Goal: Task Accomplishment & Management: Manage account settings

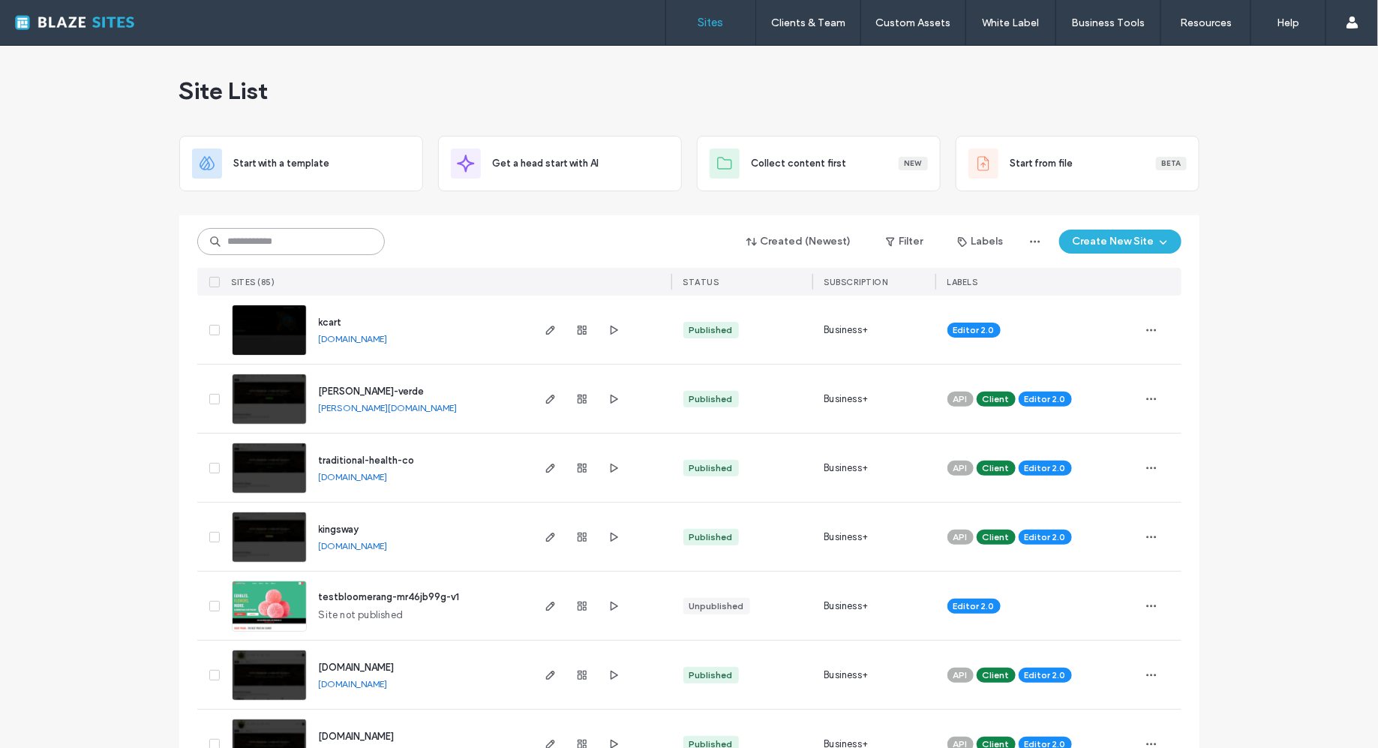
click at [298, 243] on input at bounding box center [291, 241] width 188 height 27
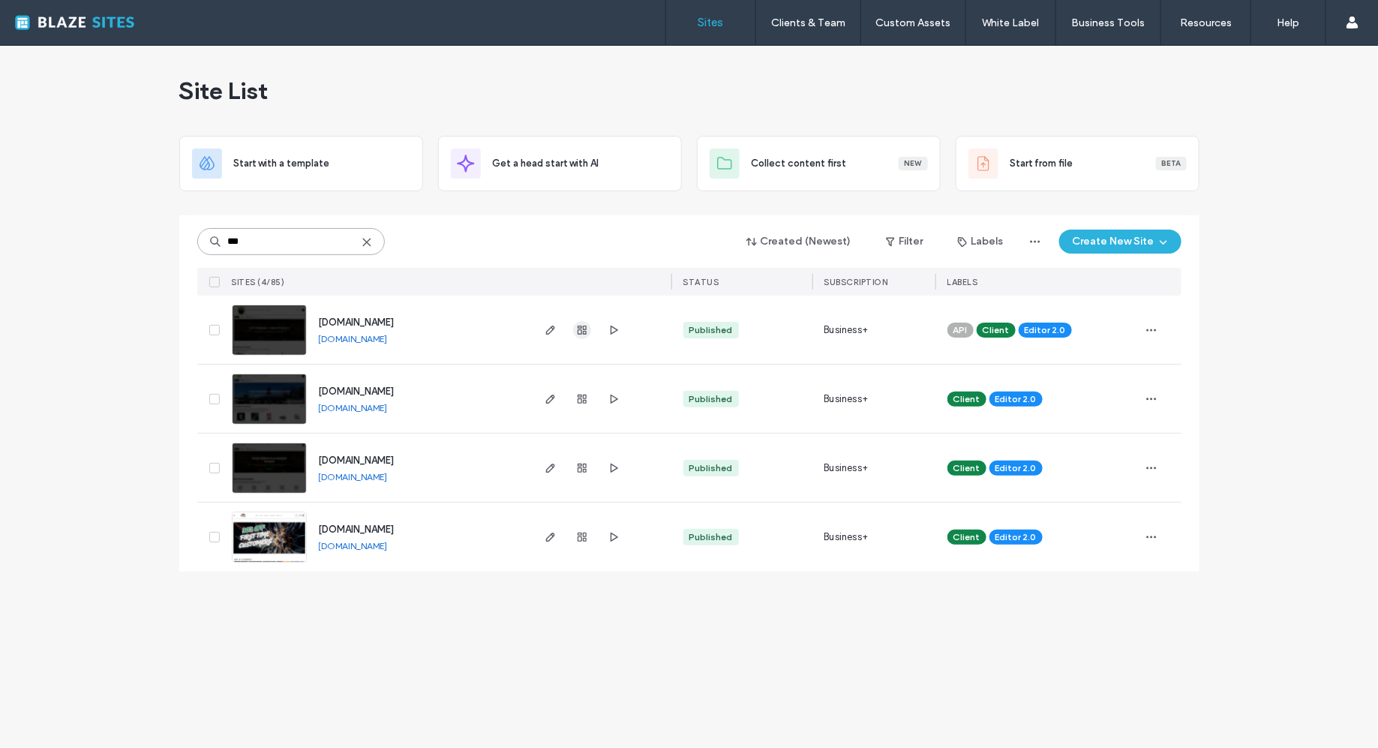
type input "***"
click at [577, 327] on icon "button" at bounding box center [582, 330] width 12 height 12
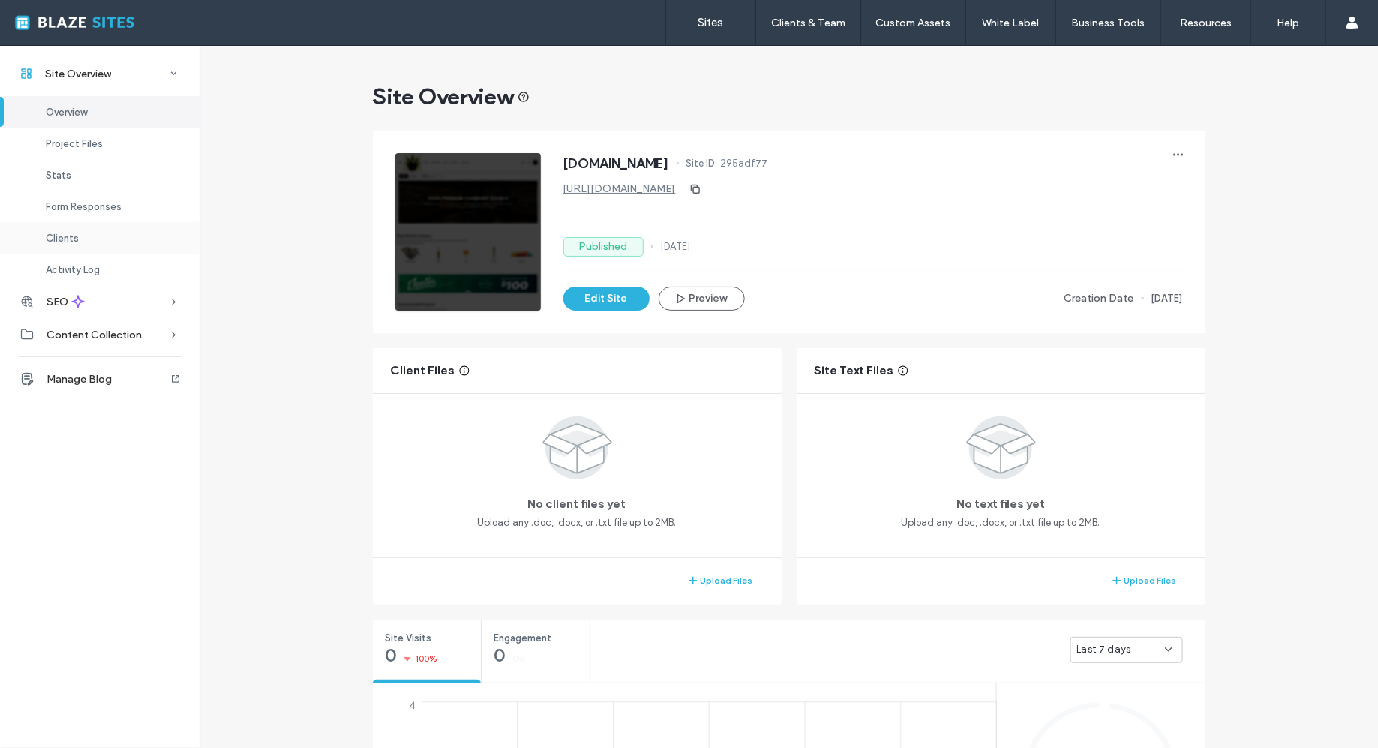
click at [68, 233] on span "Clients" at bounding box center [62, 238] width 33 height 11
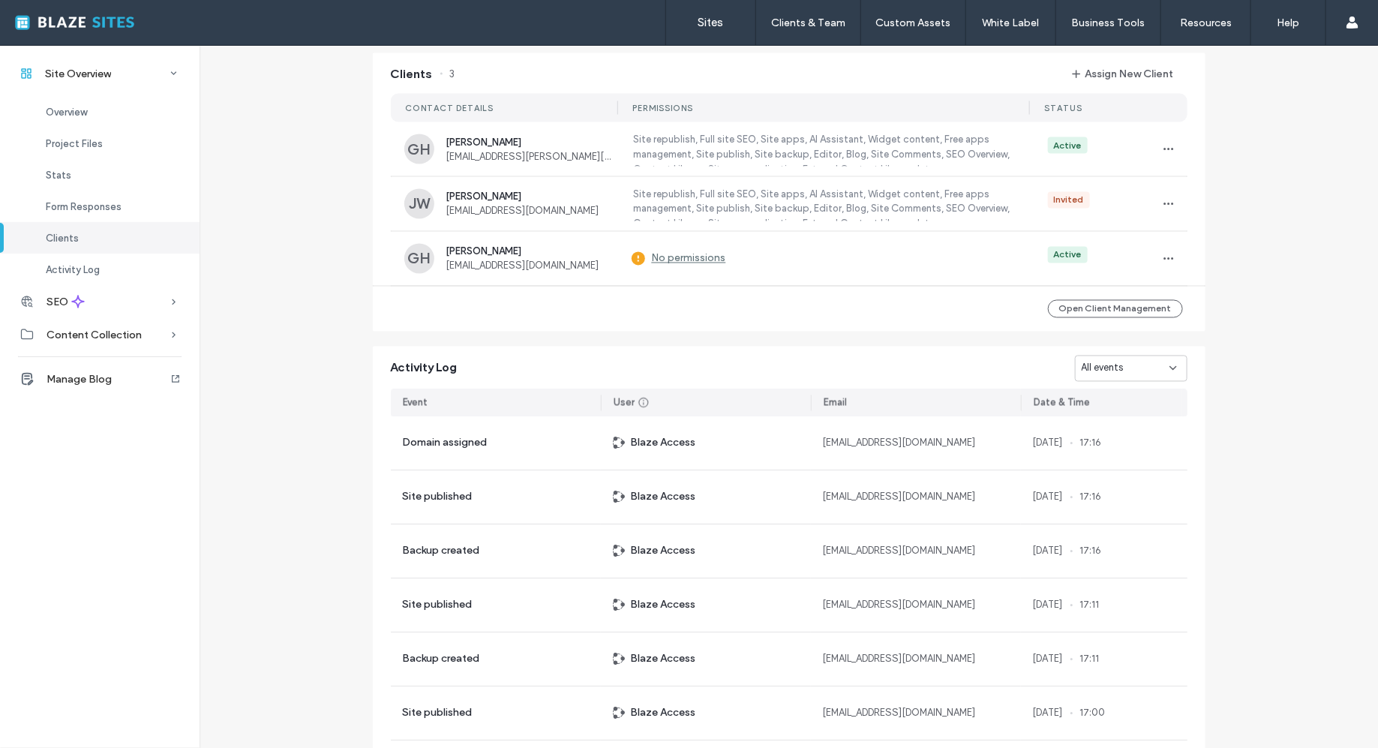
scroll to position [1121, 0]
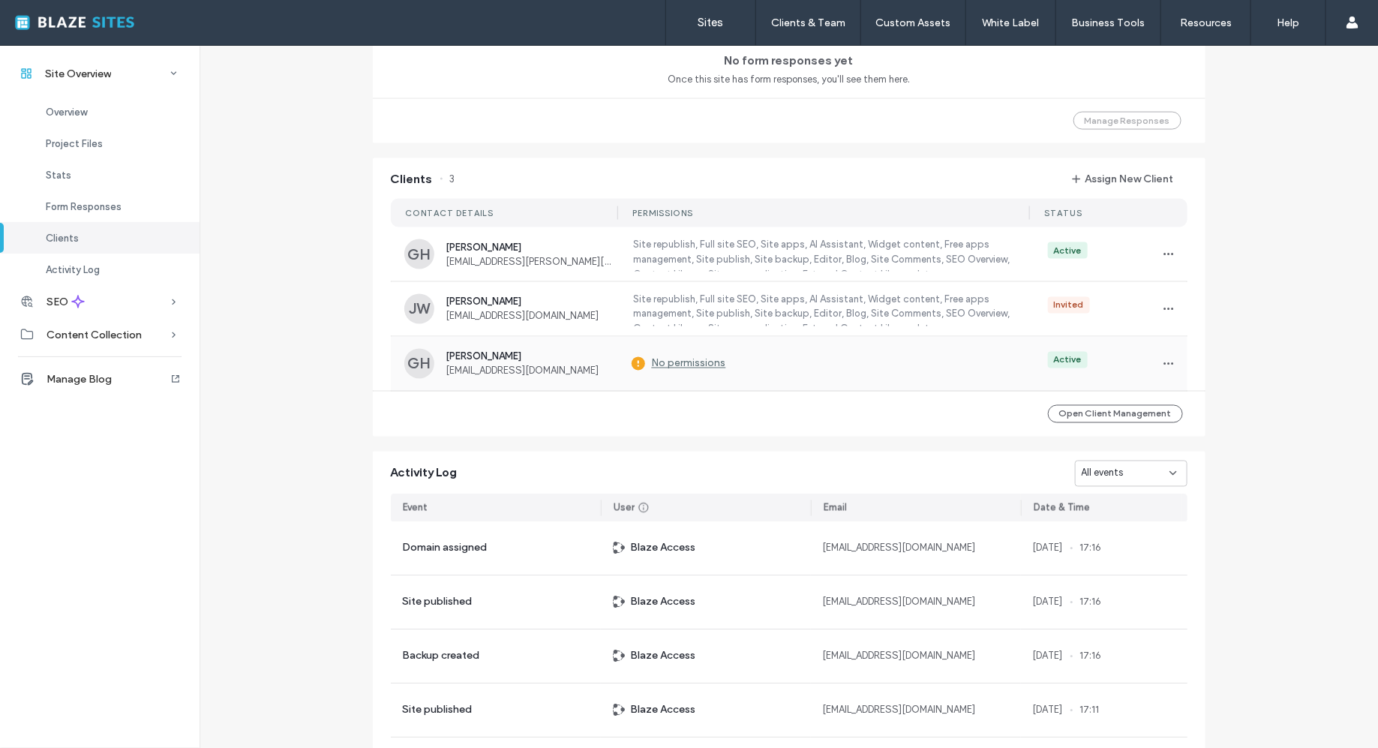
click at [692, 360] on label "No permissions" at bounding box center [679, 364] width 95 height 29
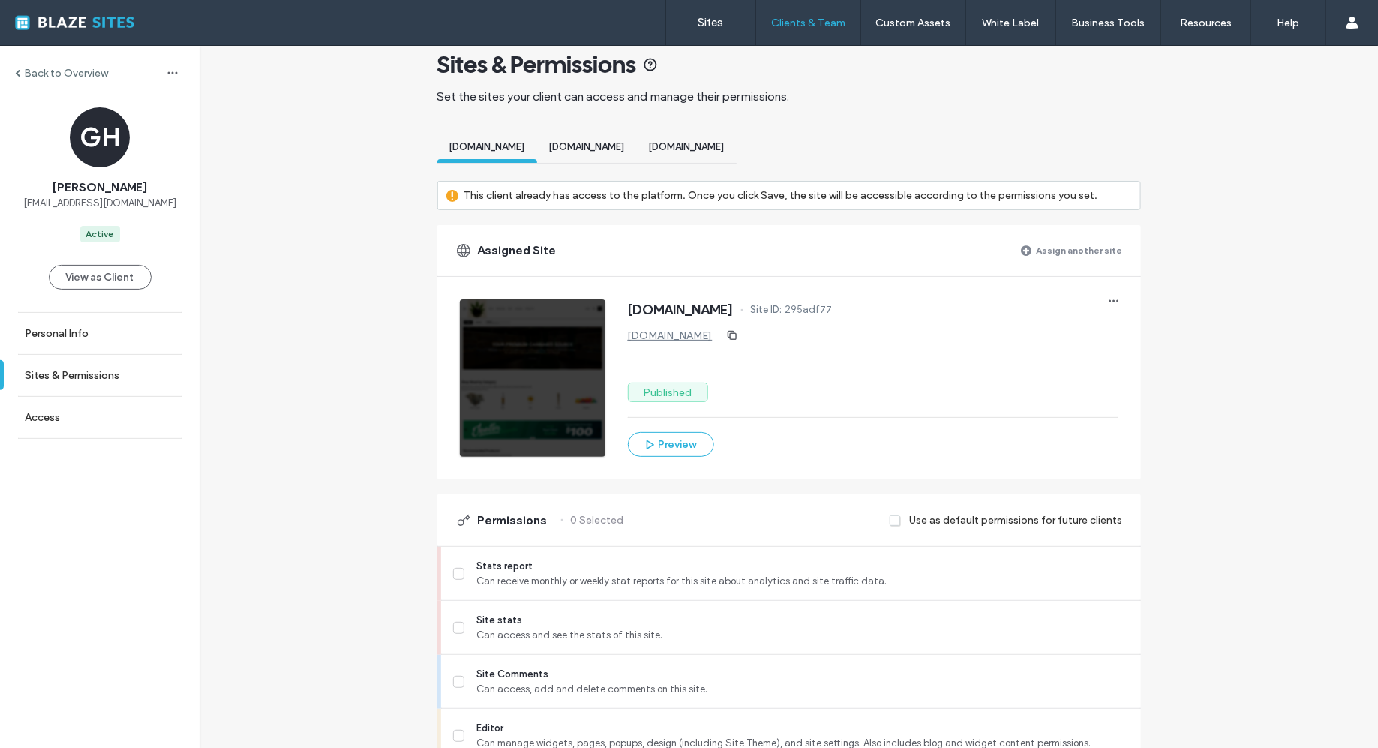
scroll to position [28, 0]
click at [982, 512] on label "Use as default permissions for future clients" at bounding box center [1016, 519] width 213 height 28
click at [982, 516] on label "Use as default permissions for future clients" at bounding box center [1016, 519] width 213 height 28
click at [896, 512] on span at bounding box center [896, 519] width 12 height 14
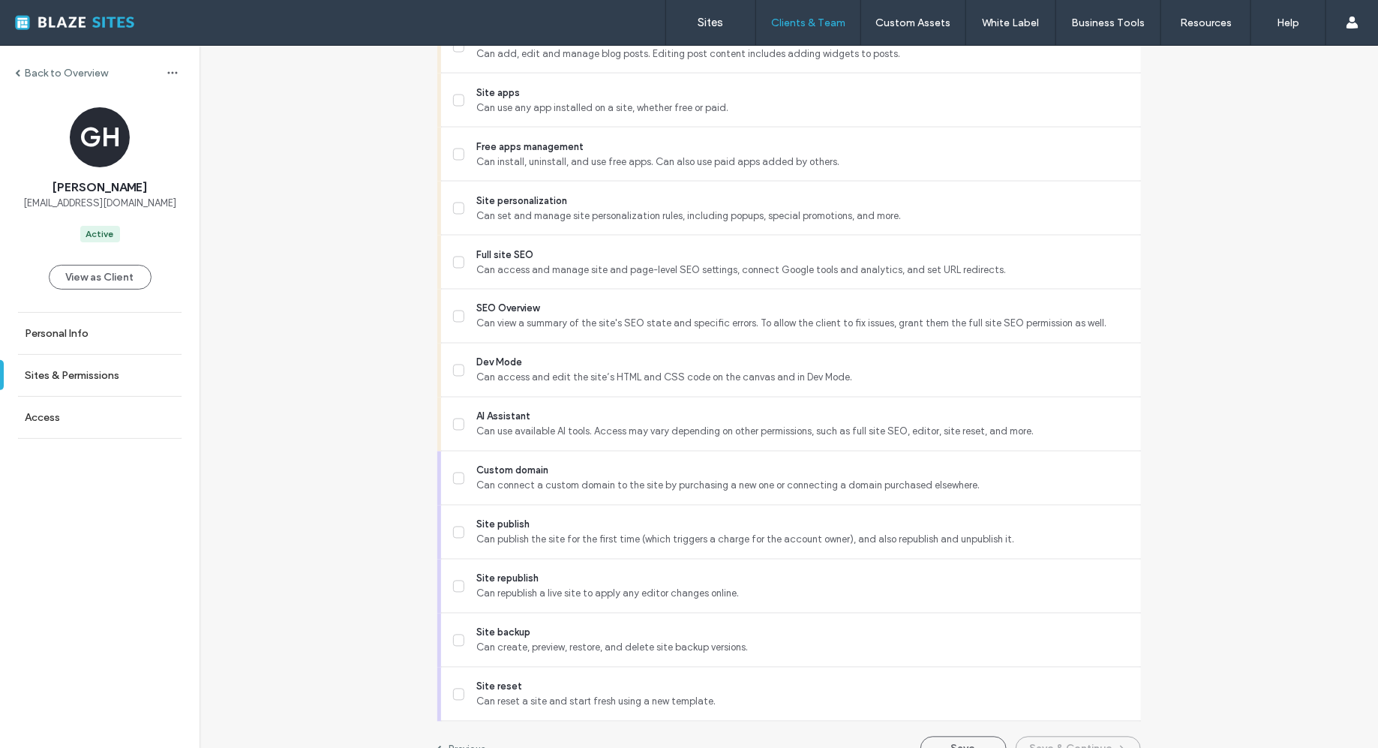
scroll to position [1146, 0]
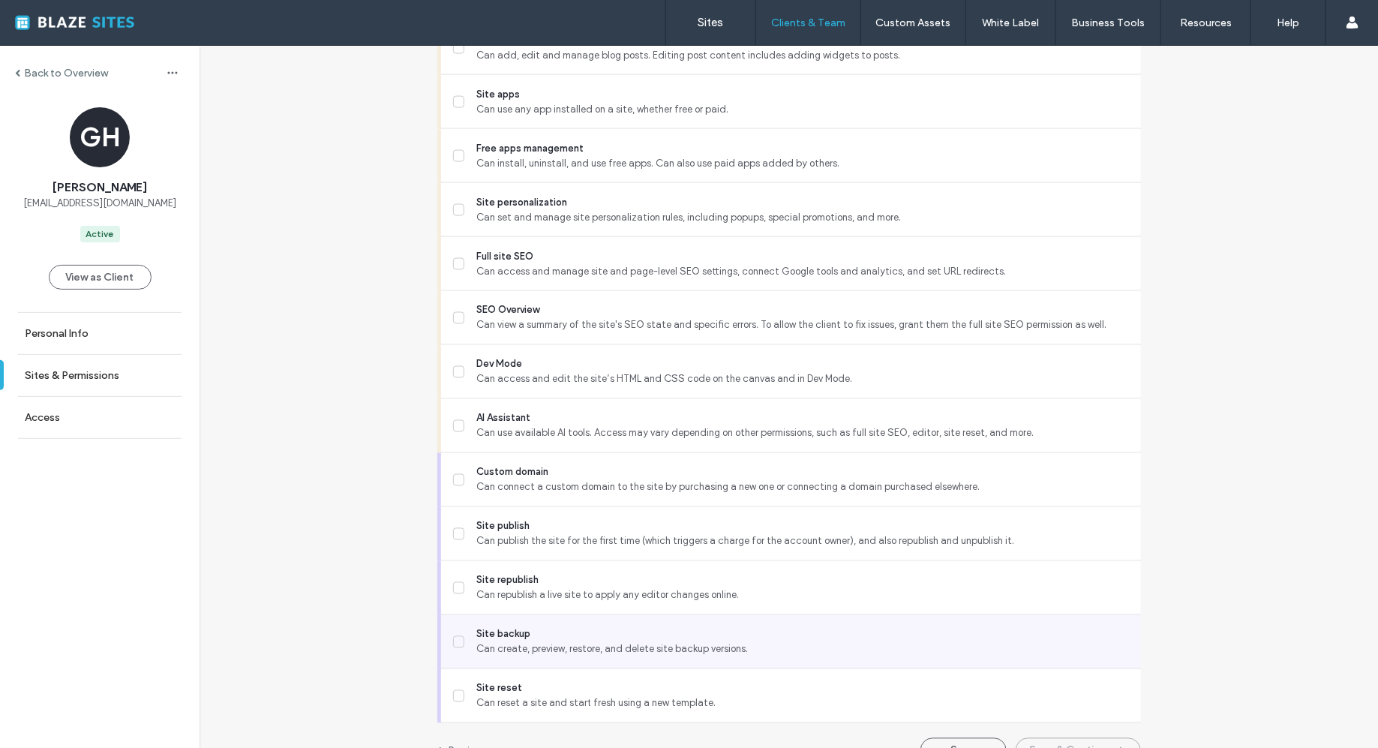
click at [455, 639] on icon at bounding box center [459, 642] width 8 height 6
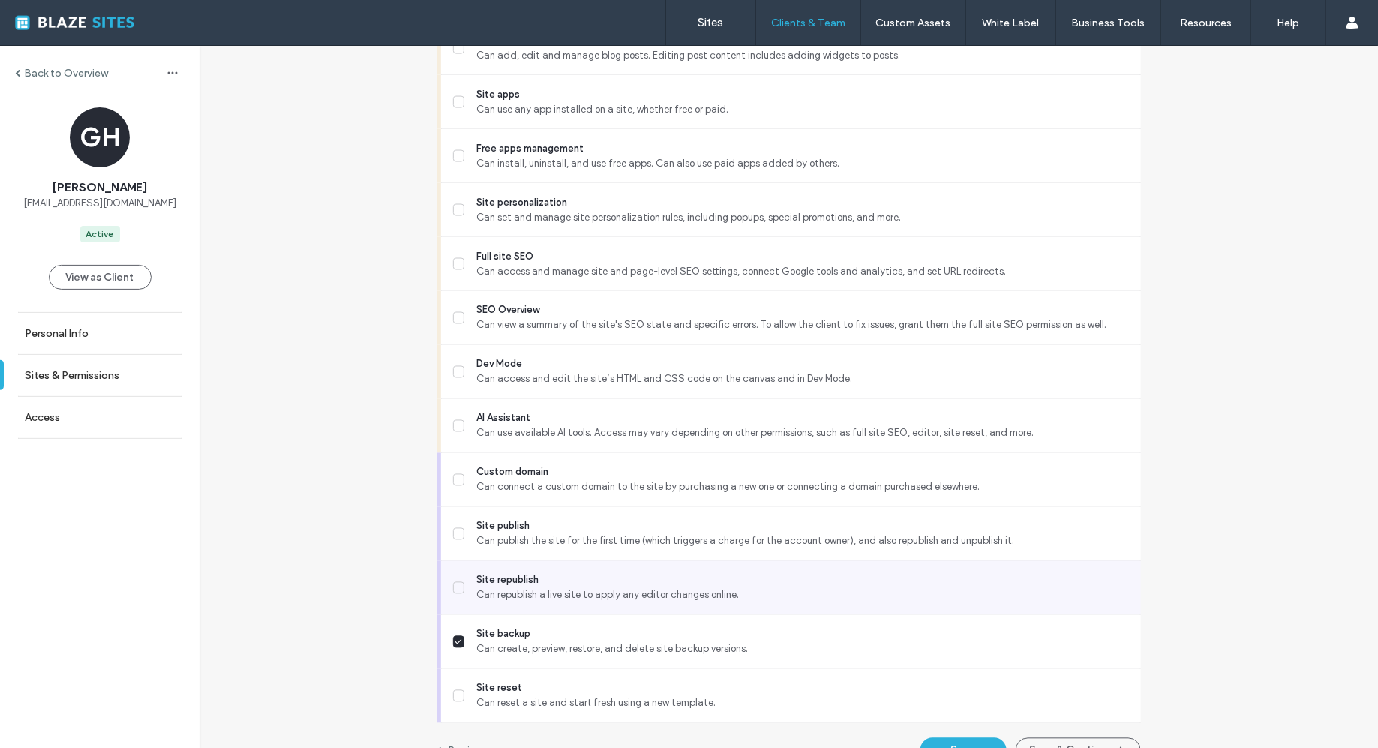
click at [458, 587] on span at bounding box center [459, 588] width 12 height 12
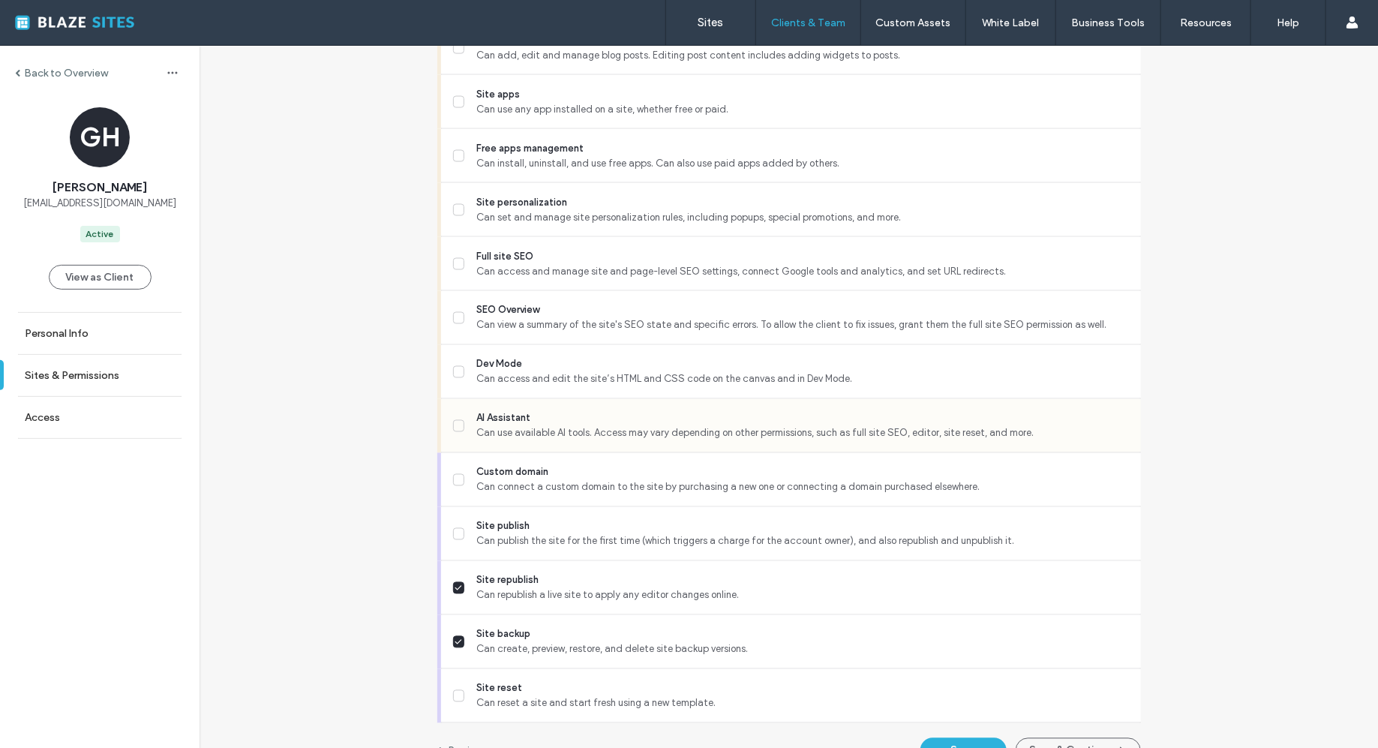
click at [455, 423] on icon at bounding box center [459, 426] width 8 height 6
click at [456, 315] on icon at bounding box center [459, 318] width 8 height 6
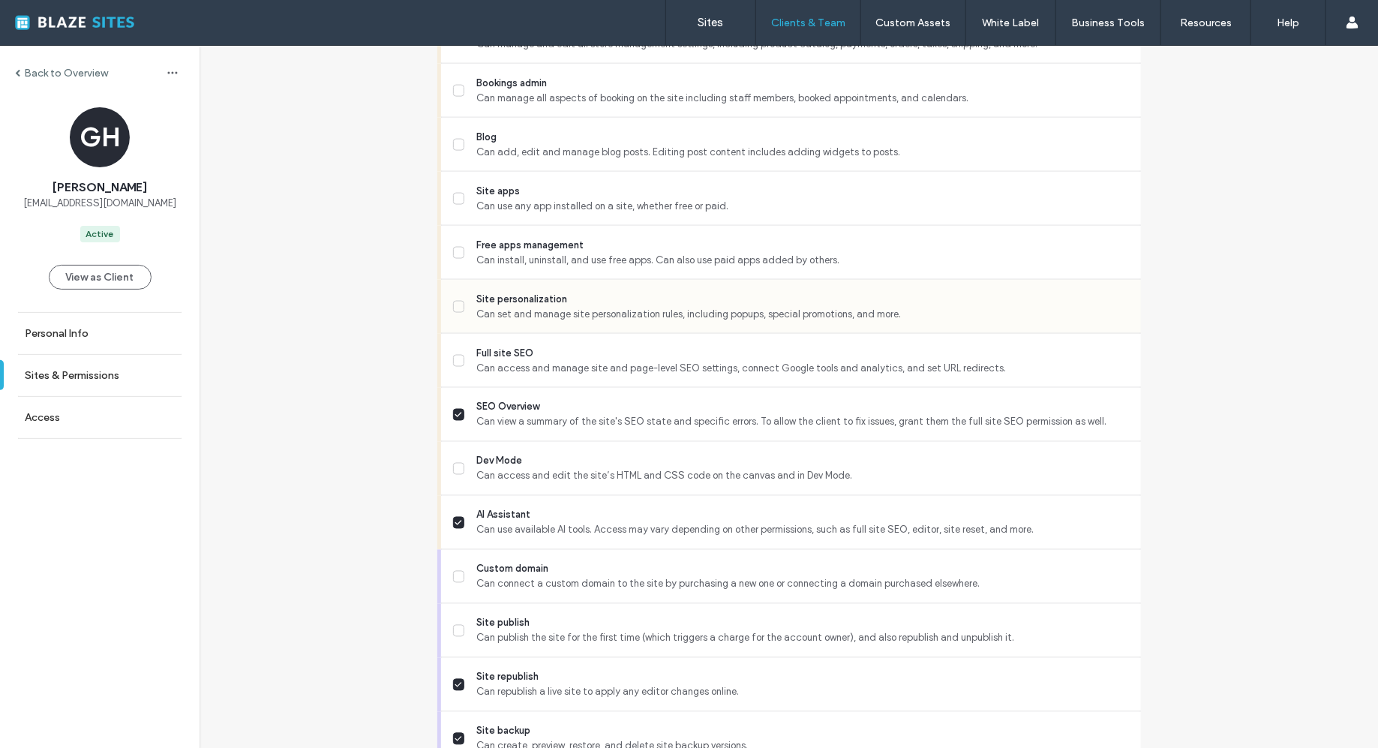
scroll to position [1034, 0]
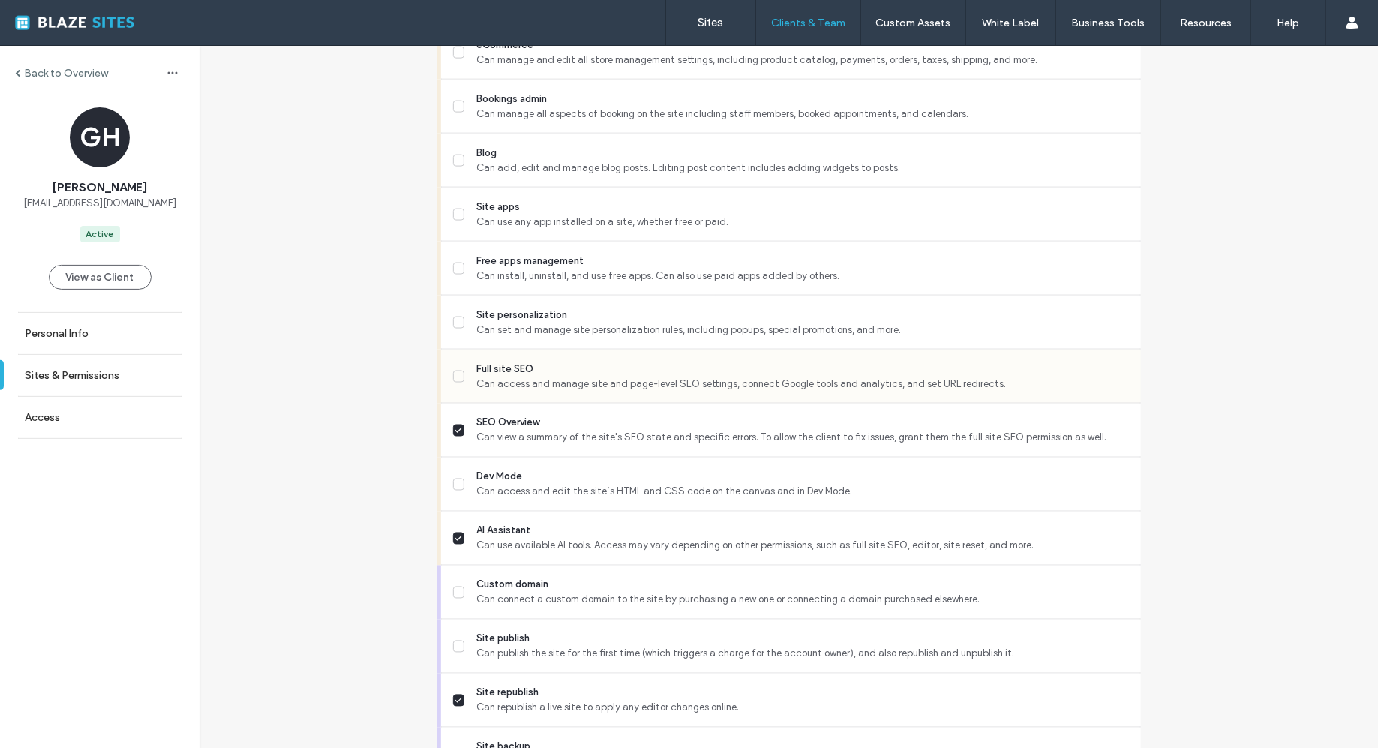
click at [453, 371] on span at bounding box center [459, 377] width 12 height 12
click at [455, 320] on icon at bounding box center [459, 323] width 8 height 6
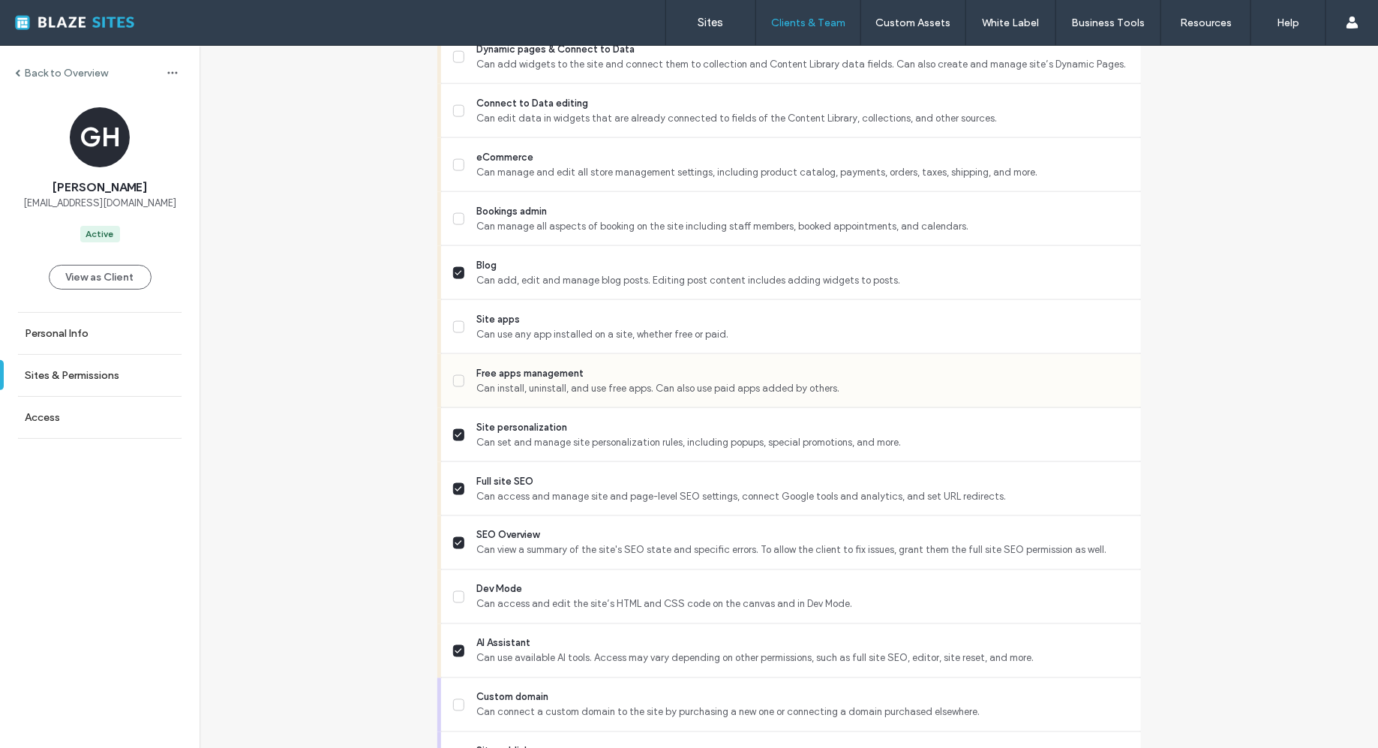
scroll to position [911, 0]
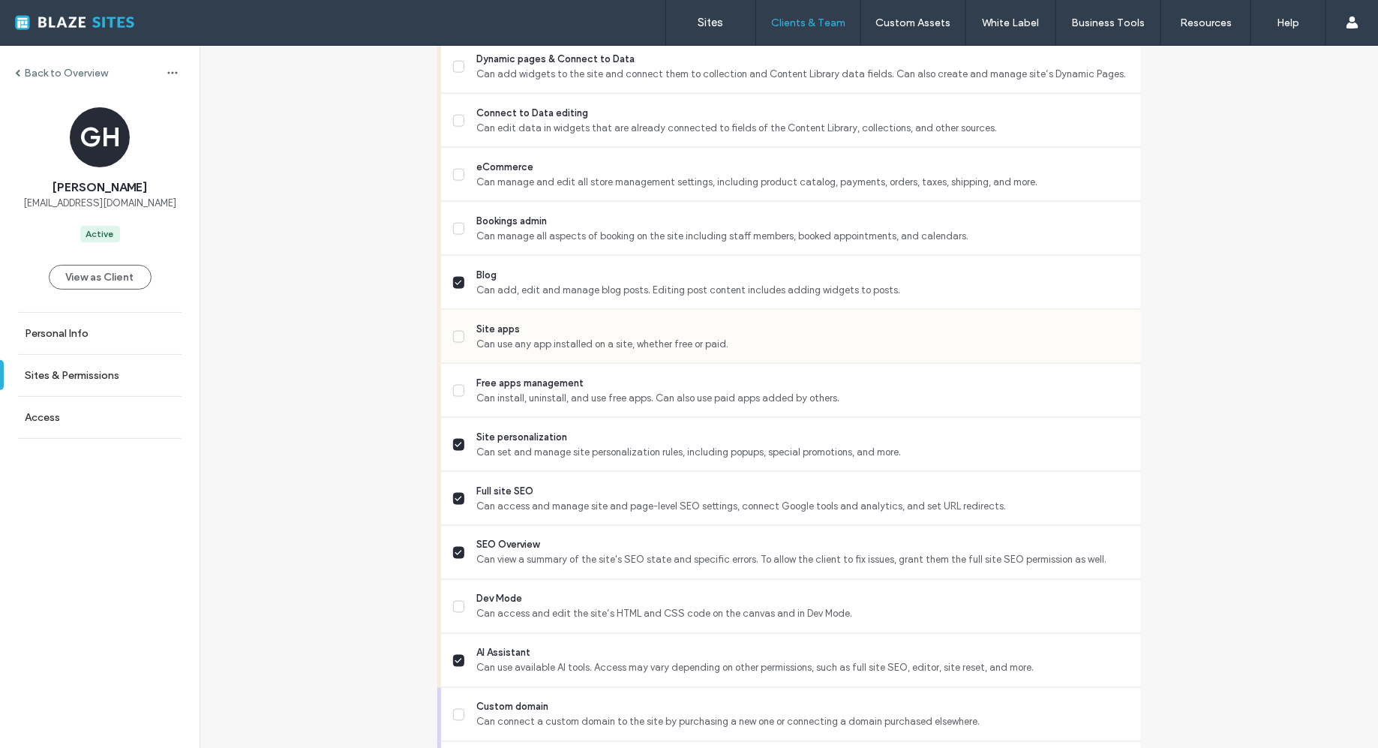
click at [458, 338] on span at bounding box center [459, 337] width 12 height 12
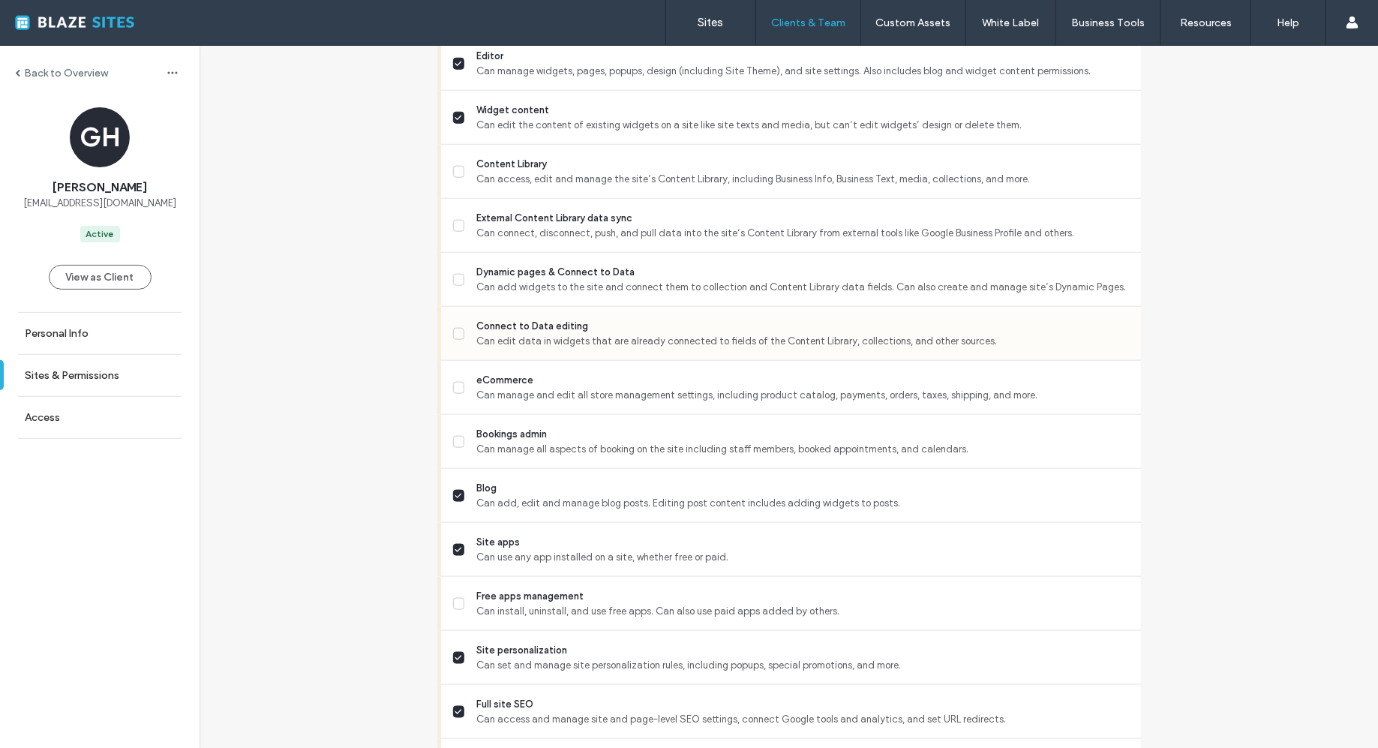
scroll to position [686, 0]
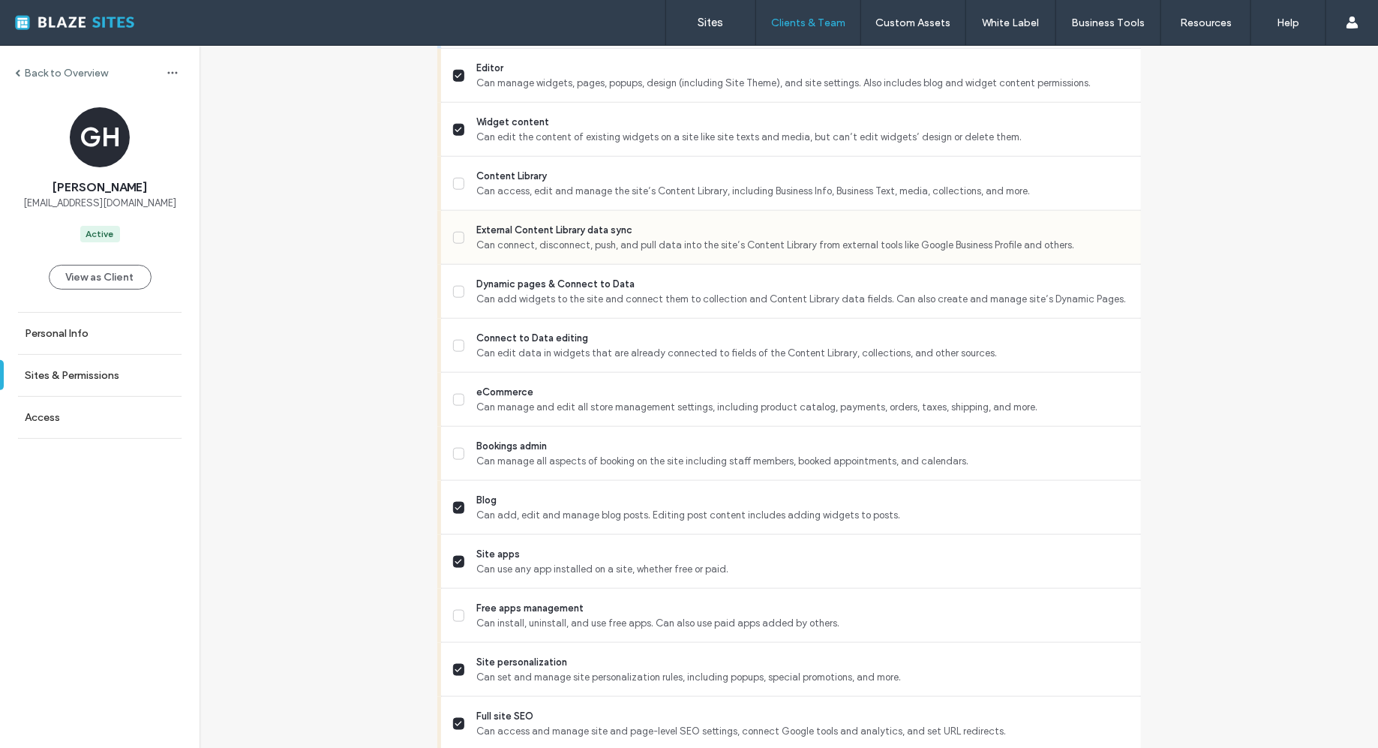
click at [454, 244] on label "External Content Library data sync Can connect, disconnect, push, and pull data…" at bounding box center [791, 238] width 676 height 30
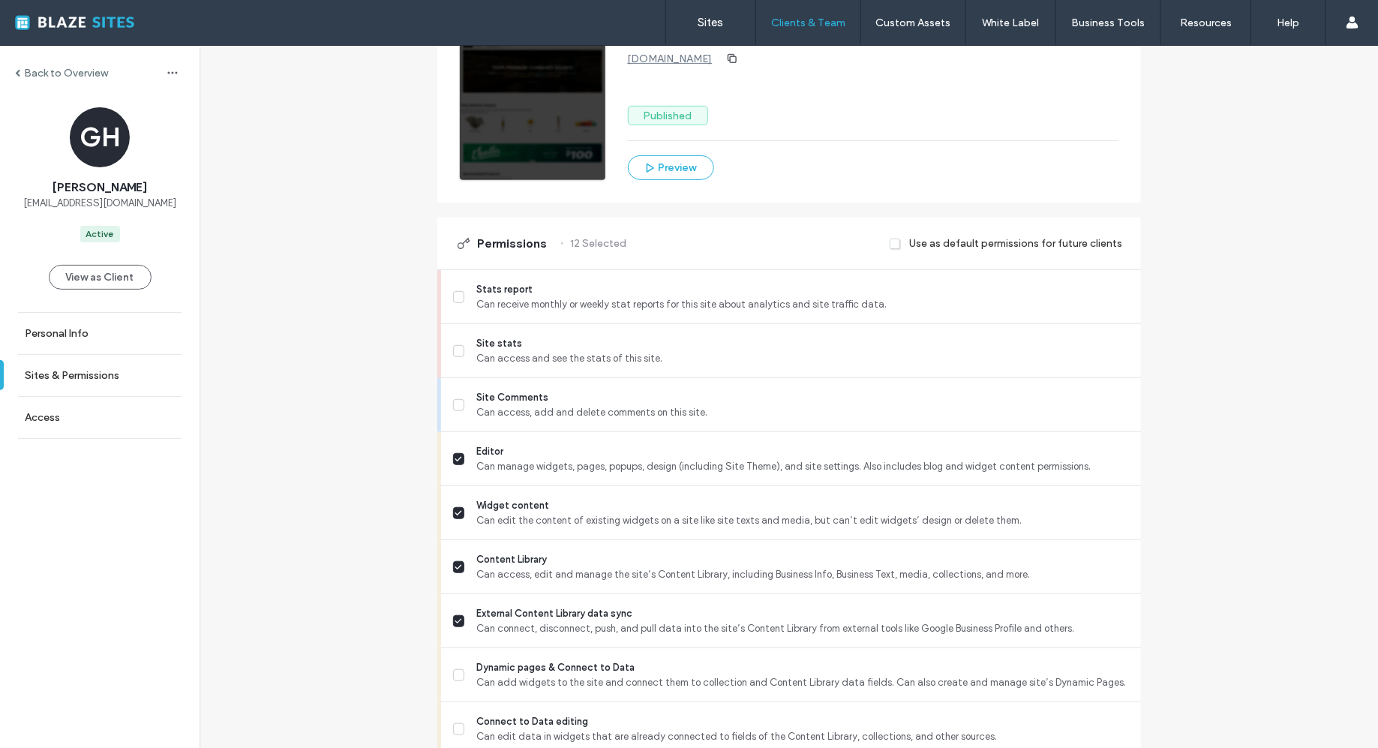
scroll to position [305, 0]
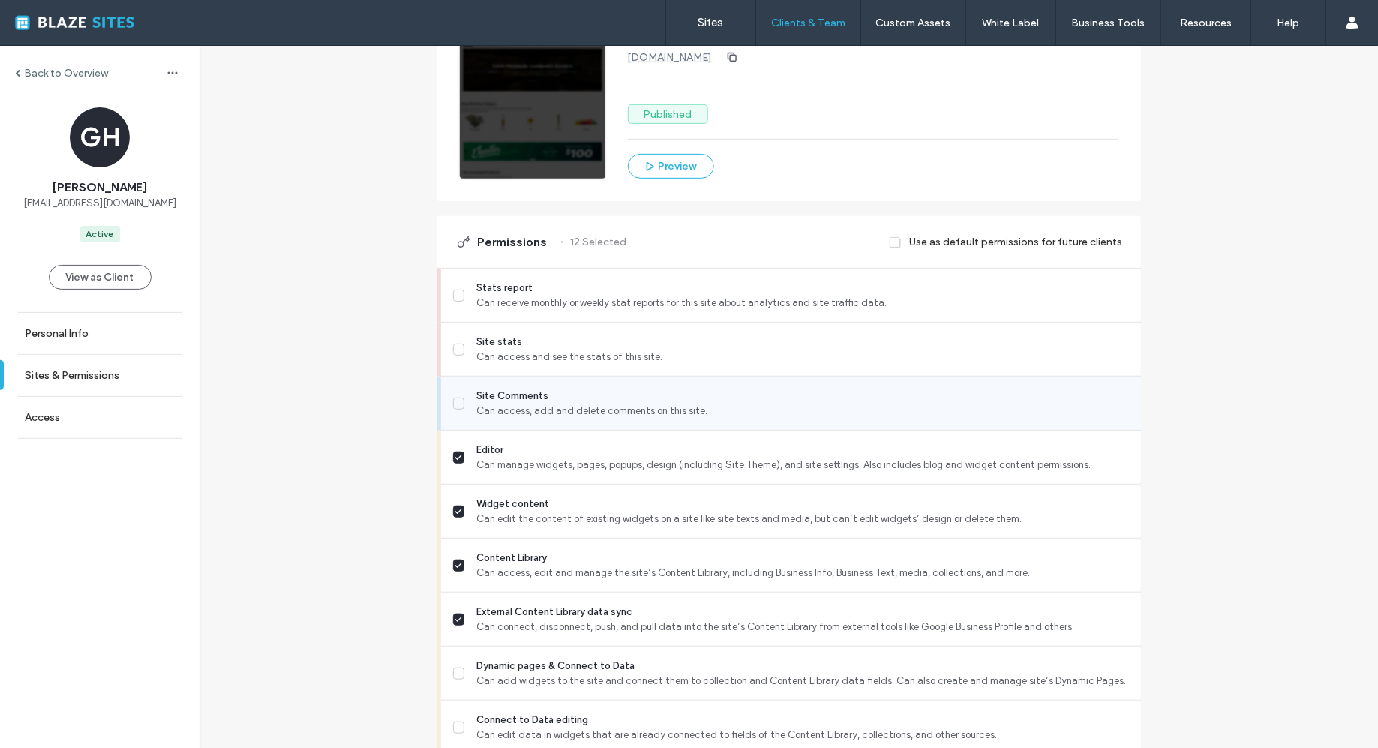
click at [458, 404] on span at bounding box center [459, 404] width 12 height 12
click at [407, 443] on div "Back to Overview GH Gabe Husman gabe@dcspaceclub.com Active View as Client Pers…" at bounding box center [789, 680] width 1178 height 1878
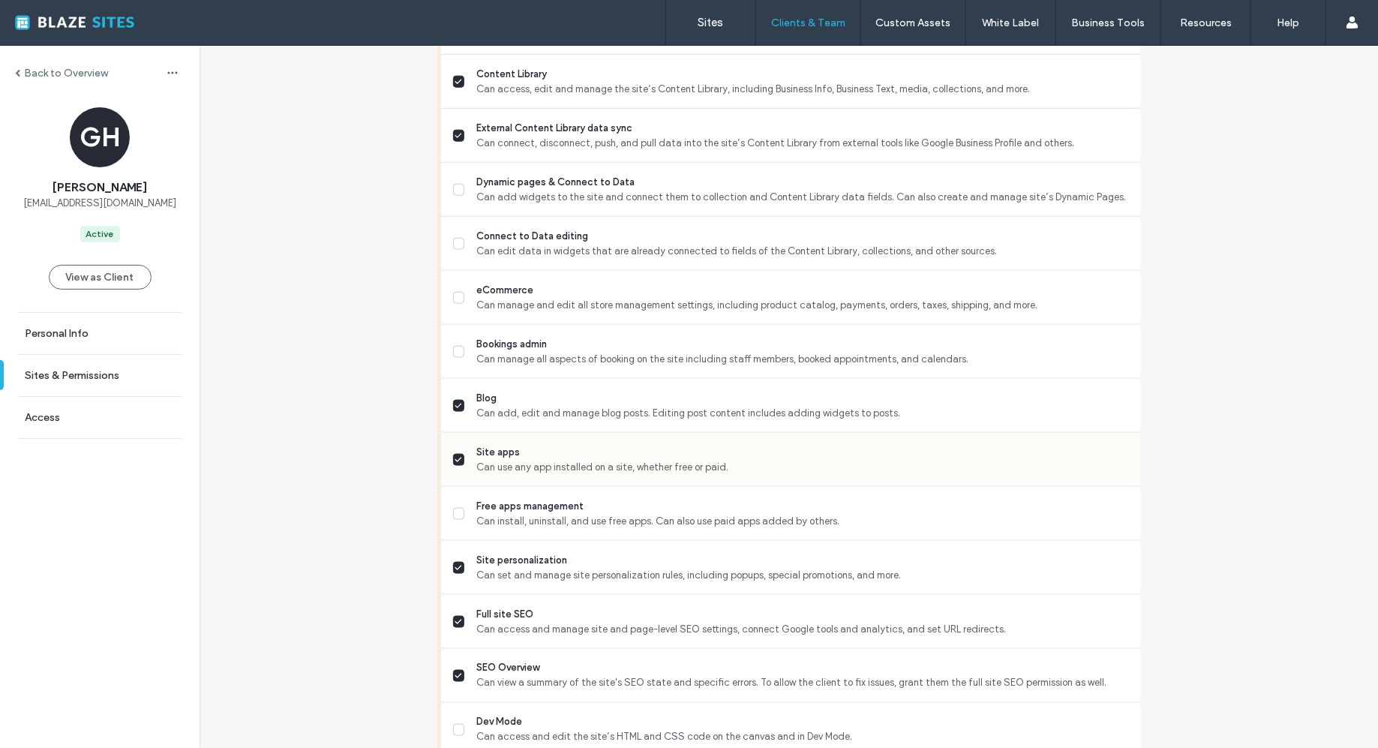
scroll to position [876, 0]
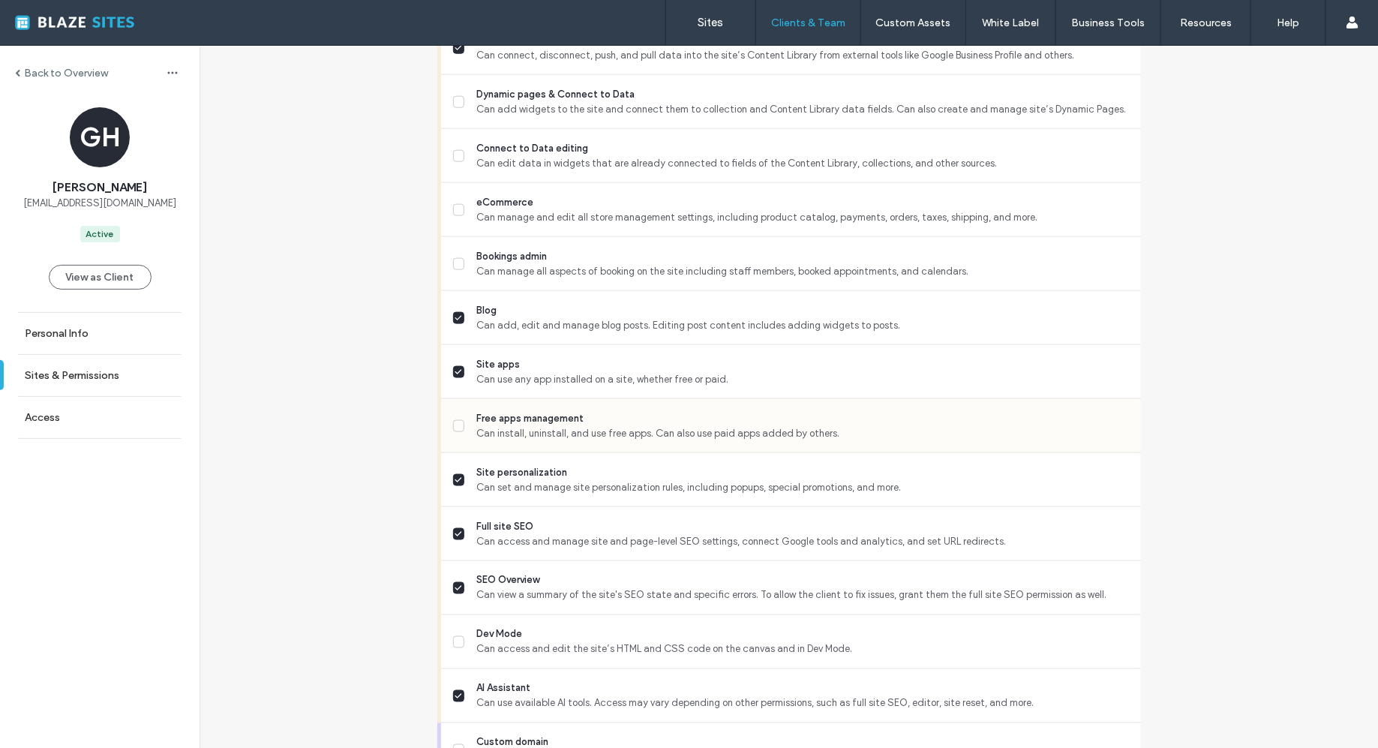
click at [455, 432] on label "Free apps management Can install, uninstall, and use free apps. Can also use pa…" at bounding box center [791, 426] width 676 height 30
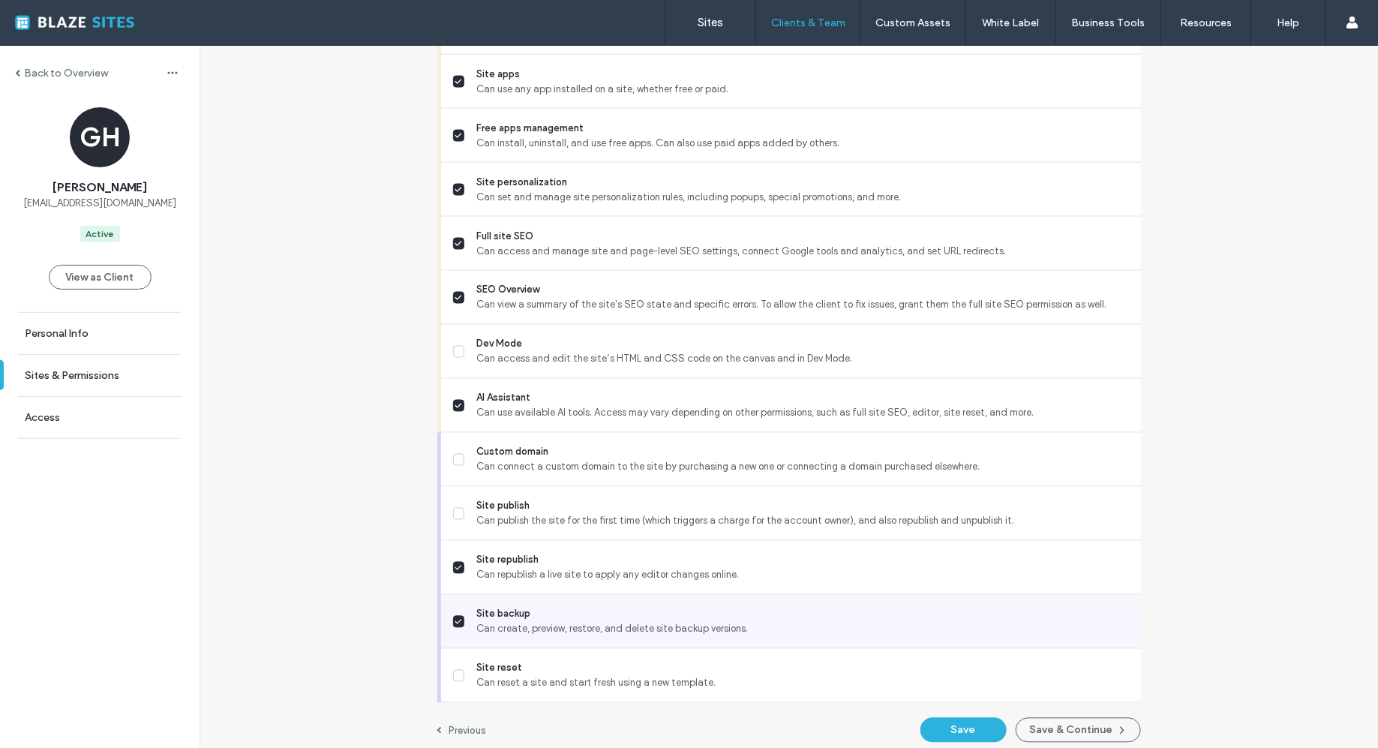
scroll to position [1165, 0]
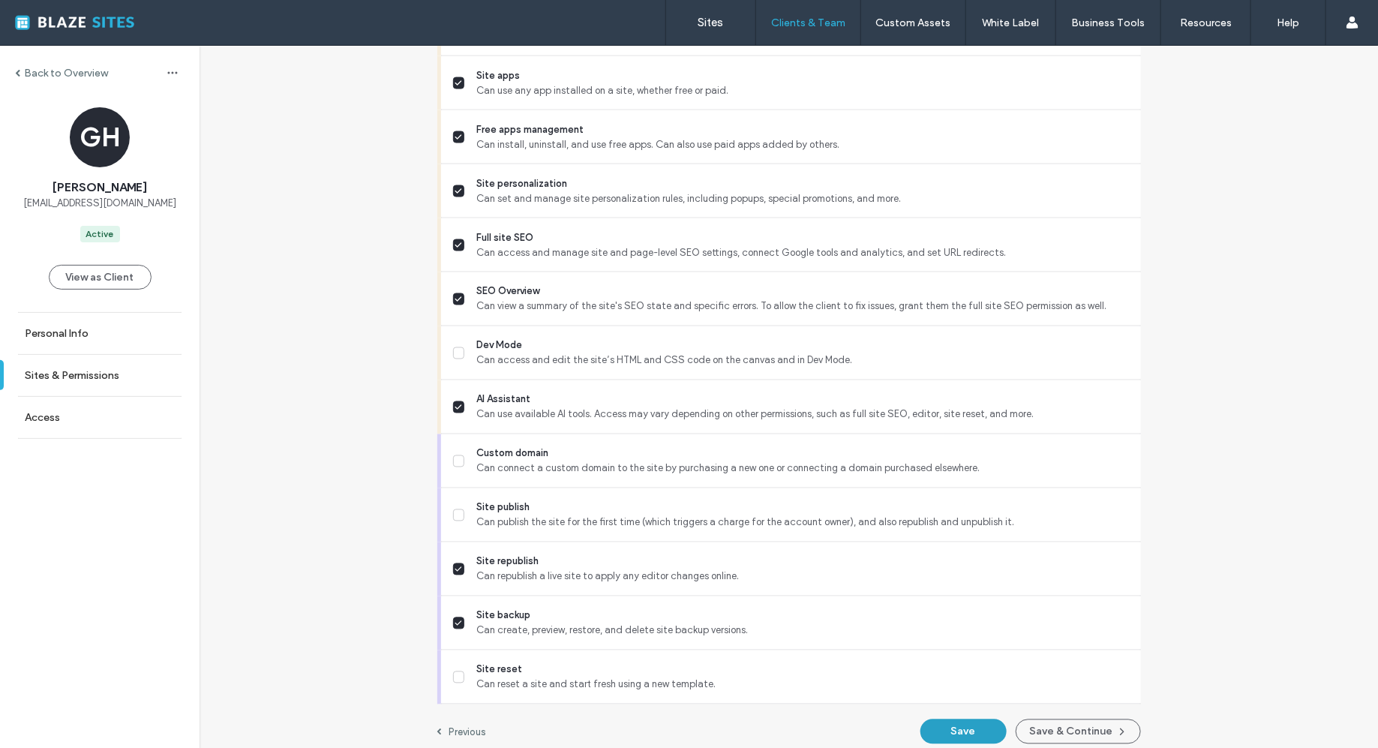
click at [986, 729] on button "Save" at bounding box center [963, 731] width 86 height 25
click at [461, 520] on label "Site publish Can publish the site for the first time (which triggers a charge f…" at bounding box center [791, 515] width 676 height 30
click at [947, 728] on button "Save" at bounding box center [963, 731] width 86 height 25
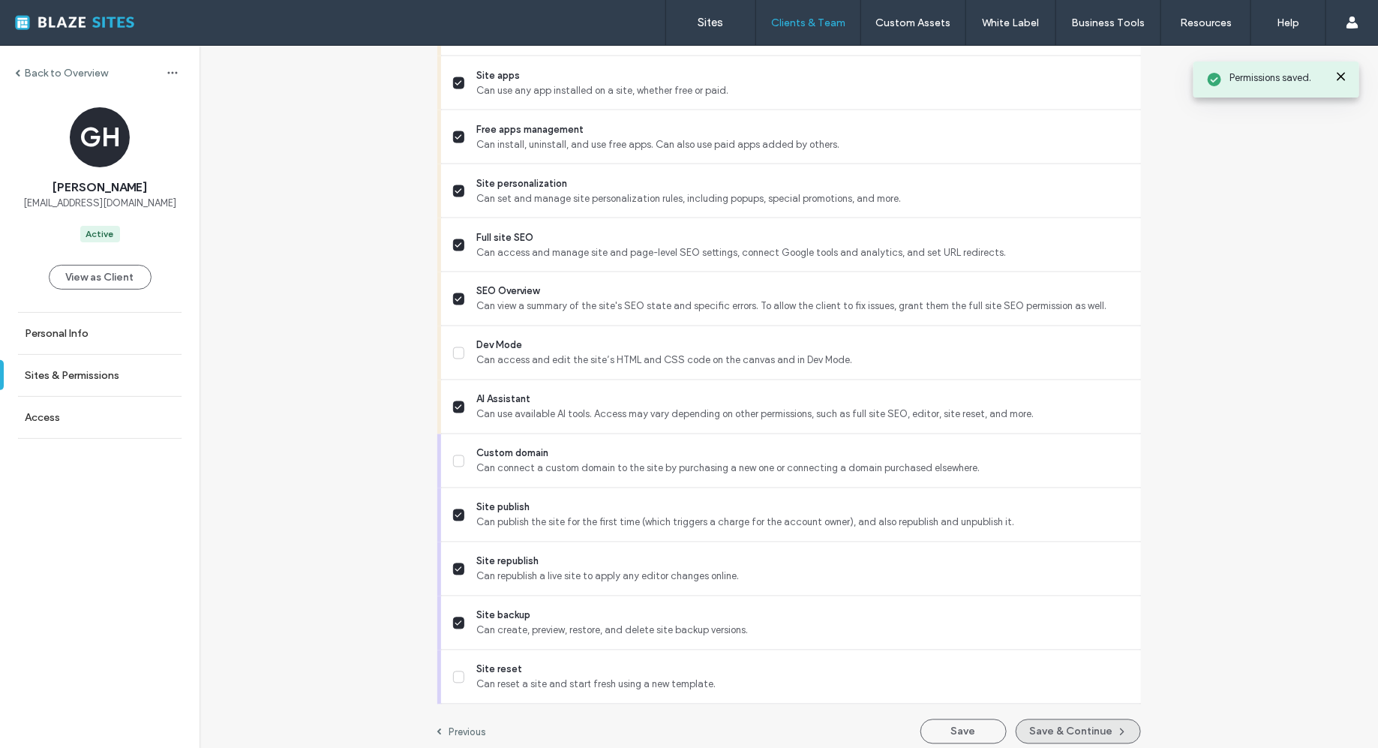
click at [1085, 728] on button "Save & Continue" at bounding box center [1078, 731] width 125 height 25
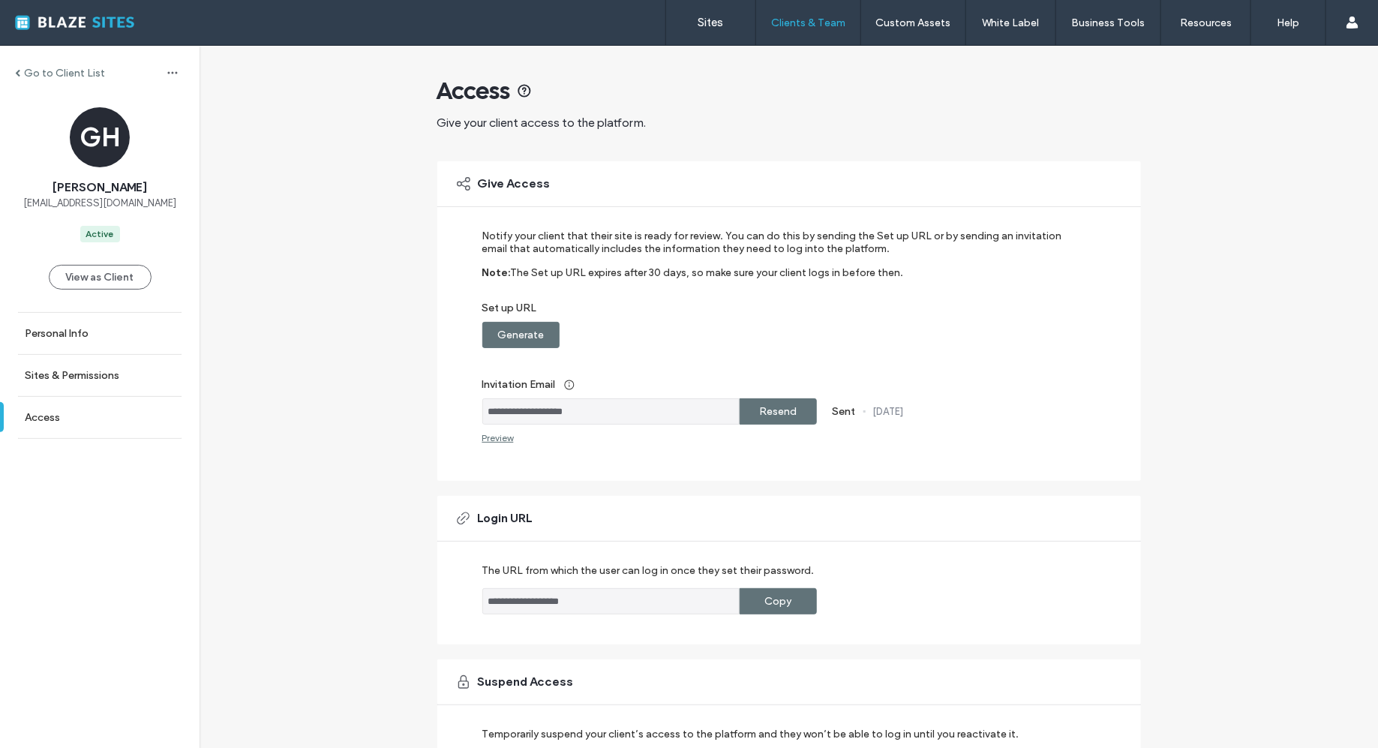
click at [803, 418] on div "Resend" at bounding box center [778, 411] width 77 height 26
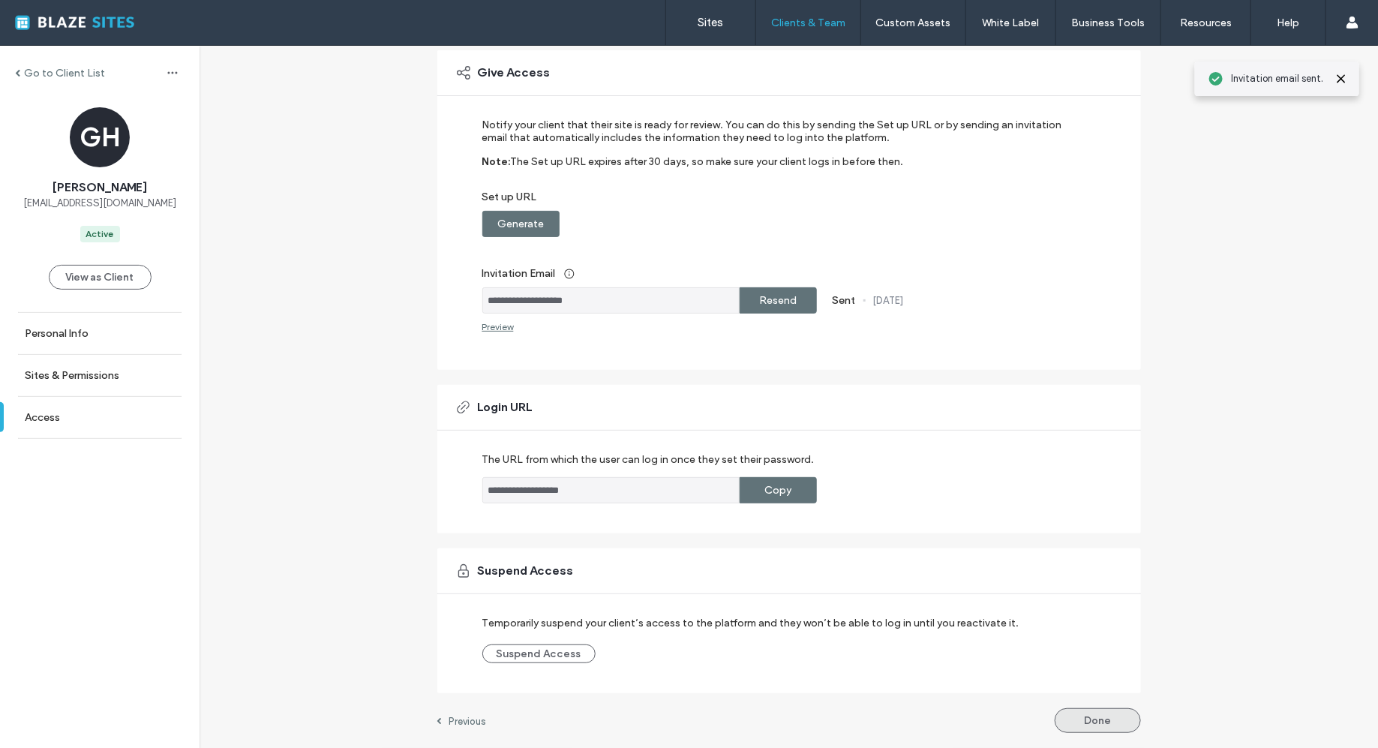
click at [1075, 717] on button "Done" at bounding box center [1098, 720] width 86 height 25
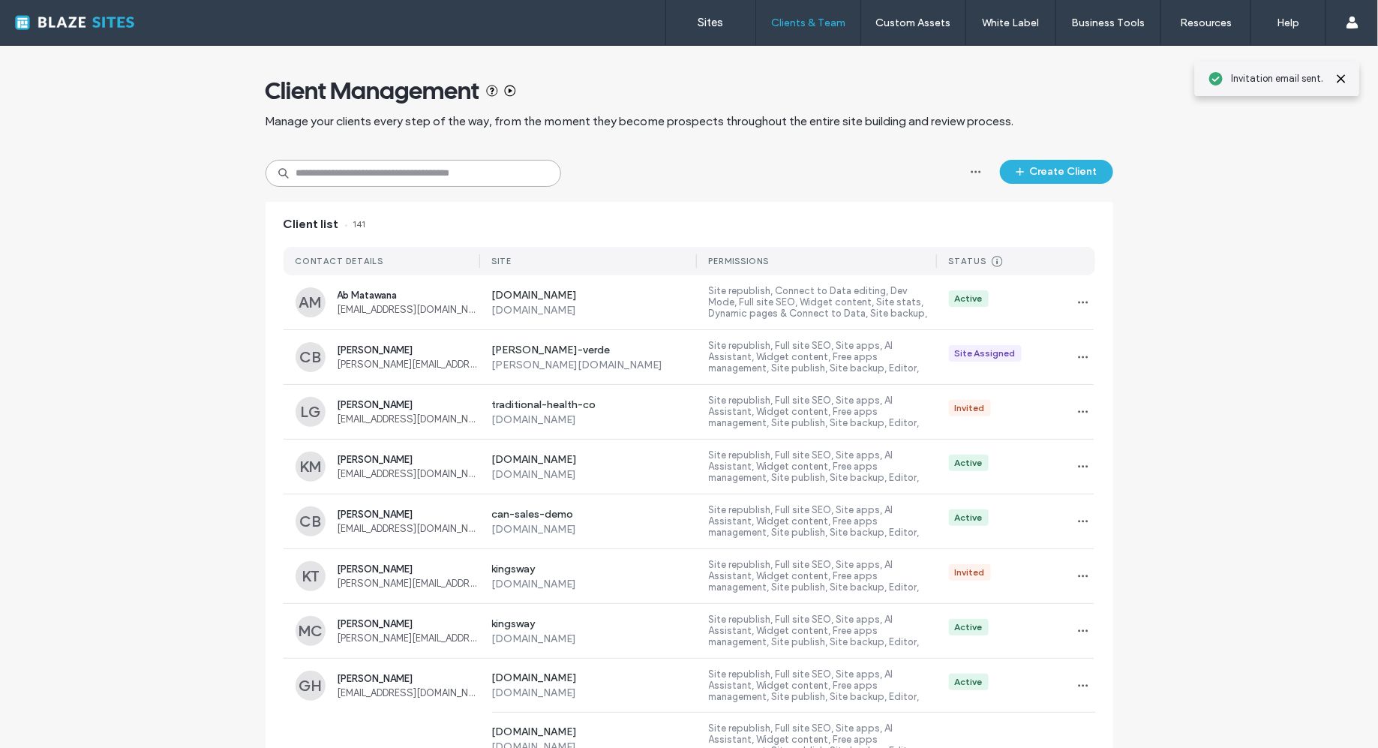
click at [502, 176] on input at bounding box center [414, 173] width 296 height 27
type input "******"
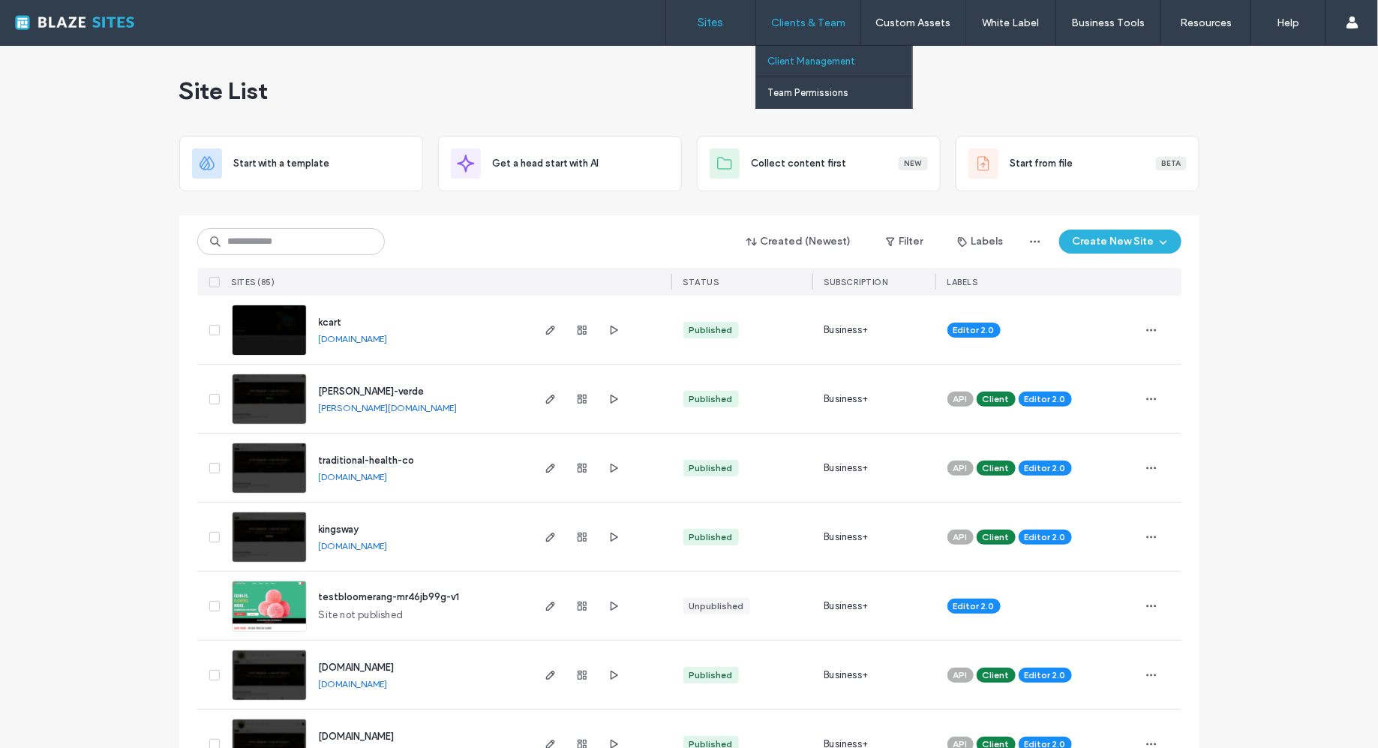
click at [815, 74] on link "Client Management" at bounding box center [839, 61] width 145 height 31
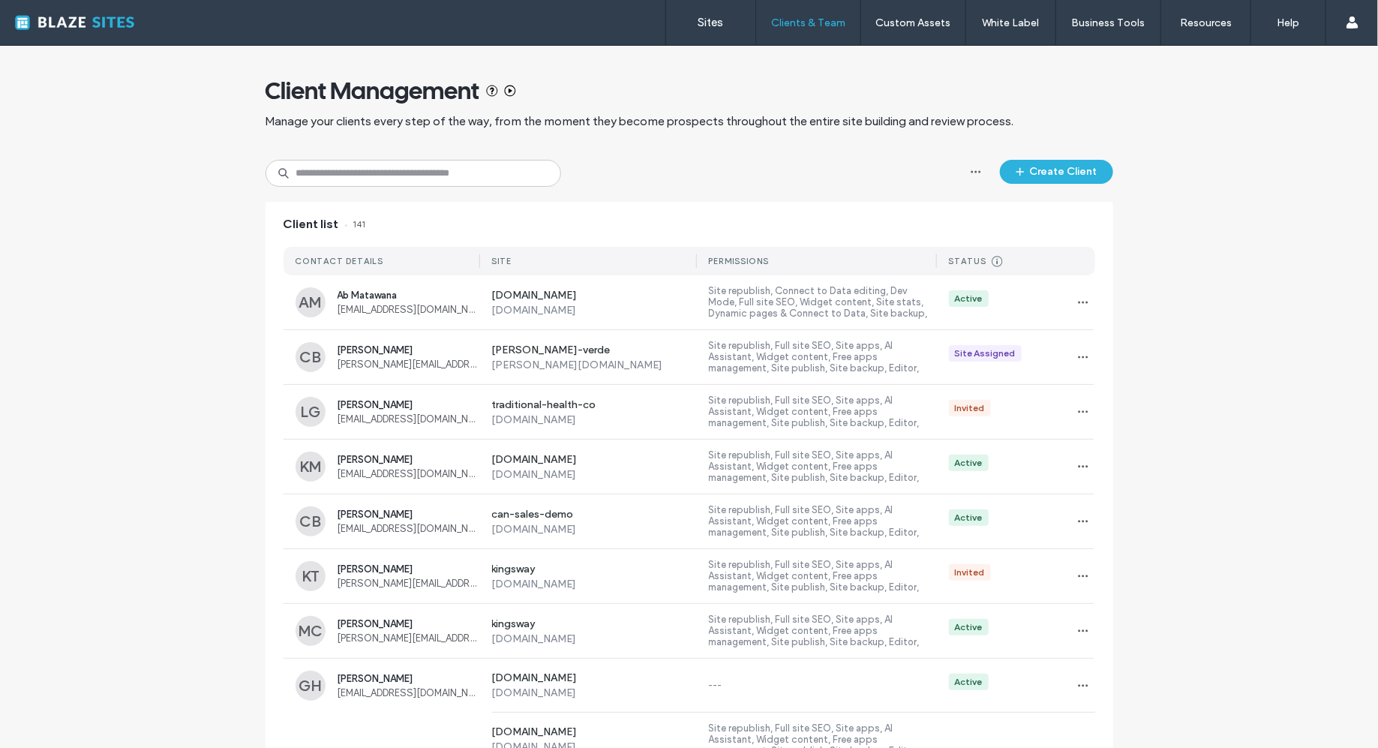
click at [378, 175] on input at bounding box center [414, 173] width 296 height 27
type input "******"
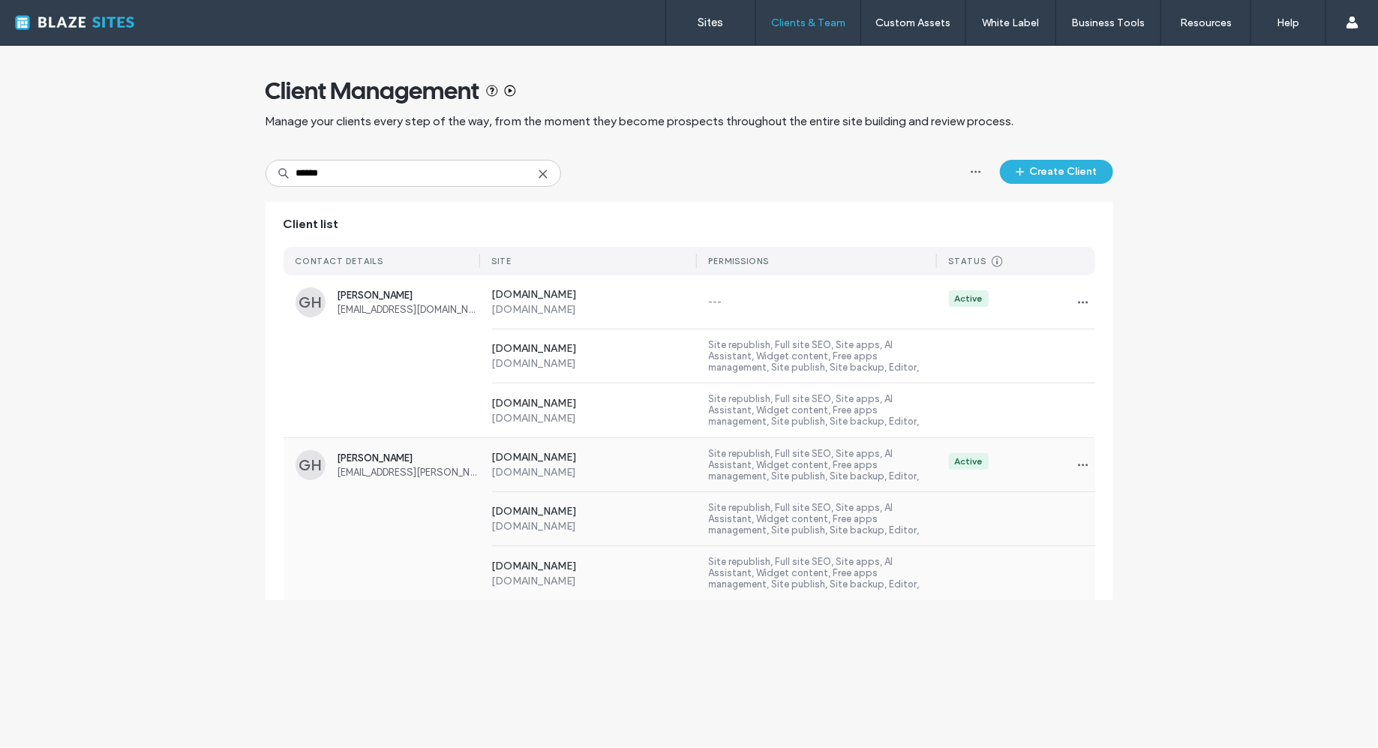
click at [649, 470] on label "[DOMAIN_NAME]" at bounding box center [595, 472] width 206 height 13
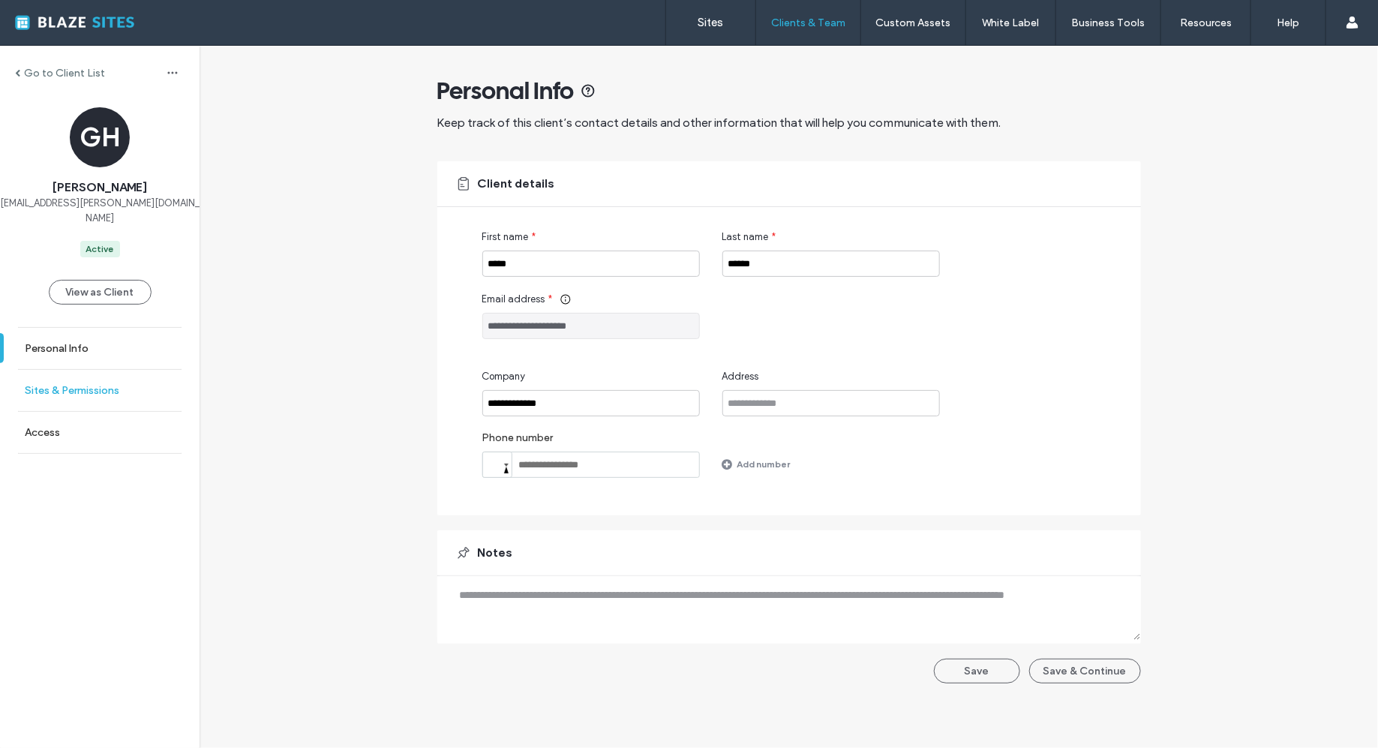
click at [106, 384] on label "Sites & Permissions" at bounding box center [72, 390] width 95 height 13
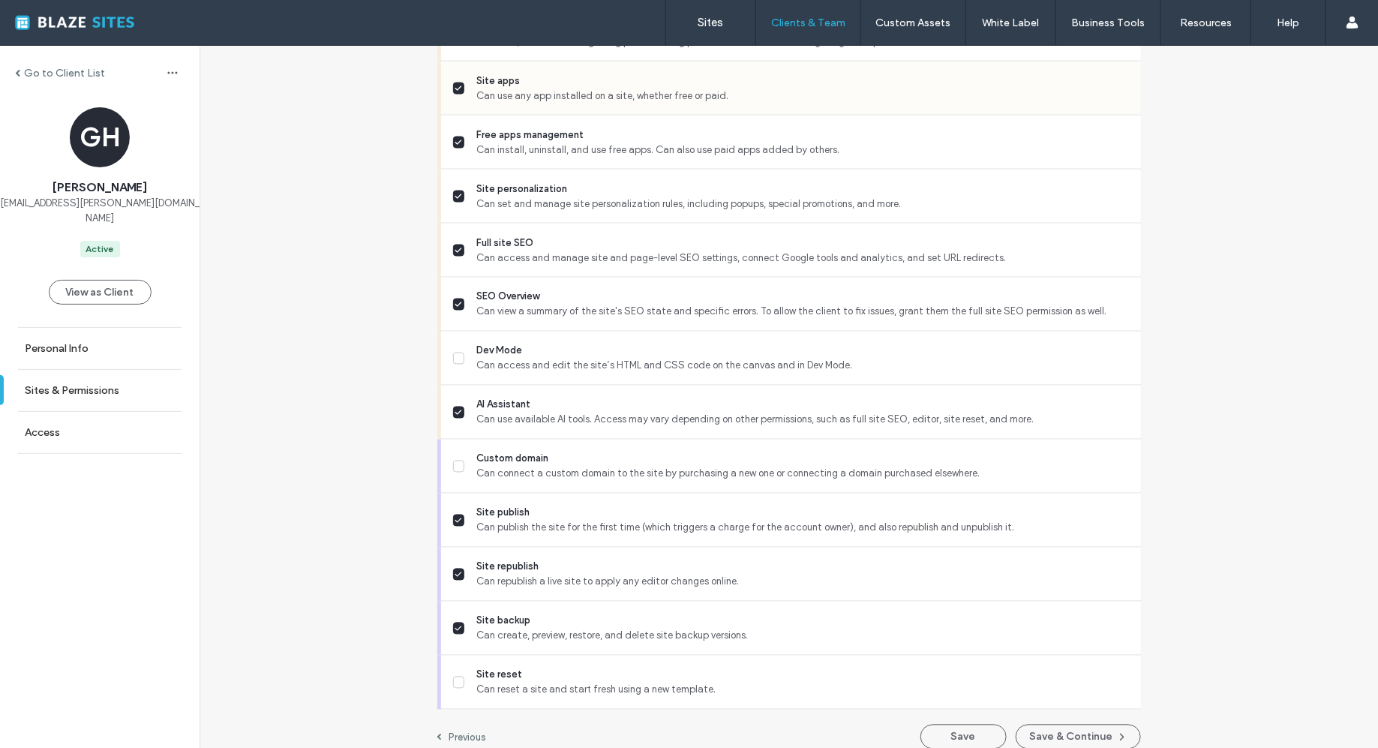
scroll to position [1174, 0]
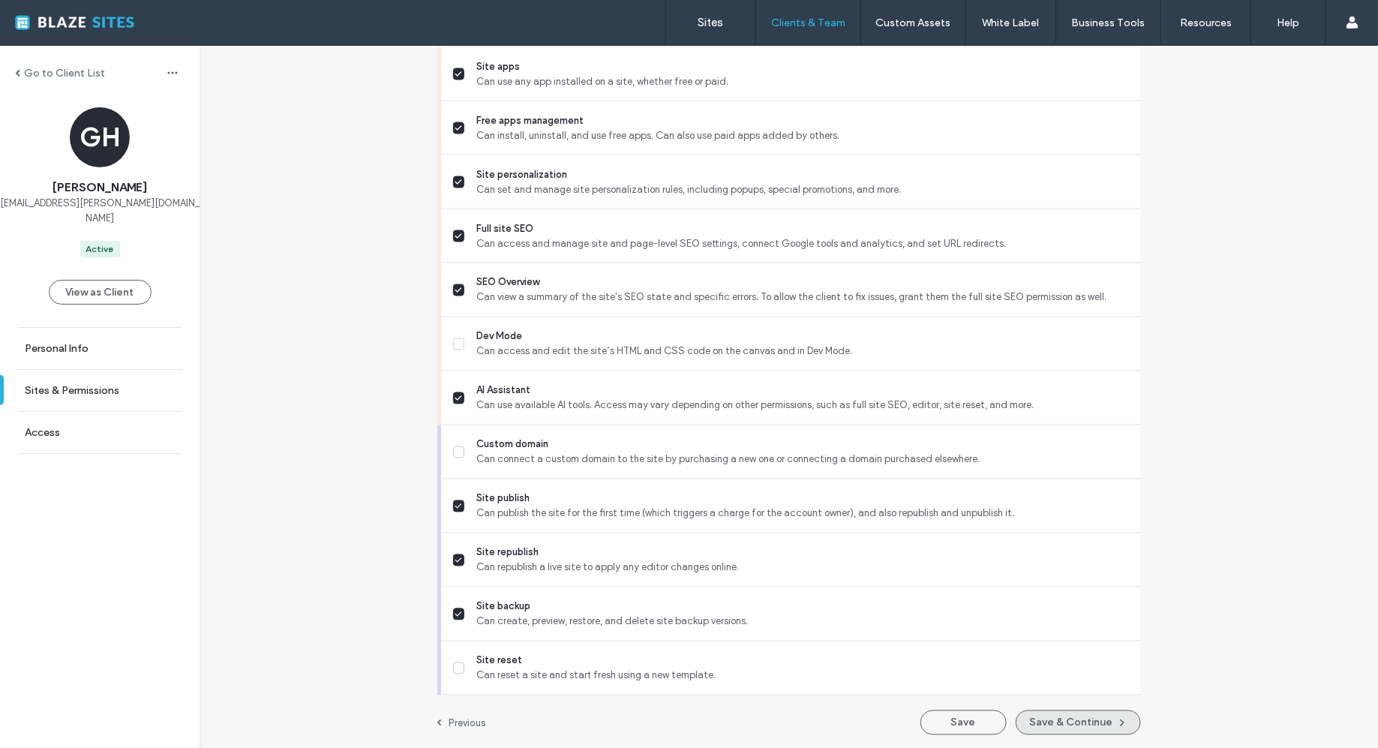
click at [1040, 719] on button "Save & Continue" at bounding box center [1078, 722] width 125 height 25
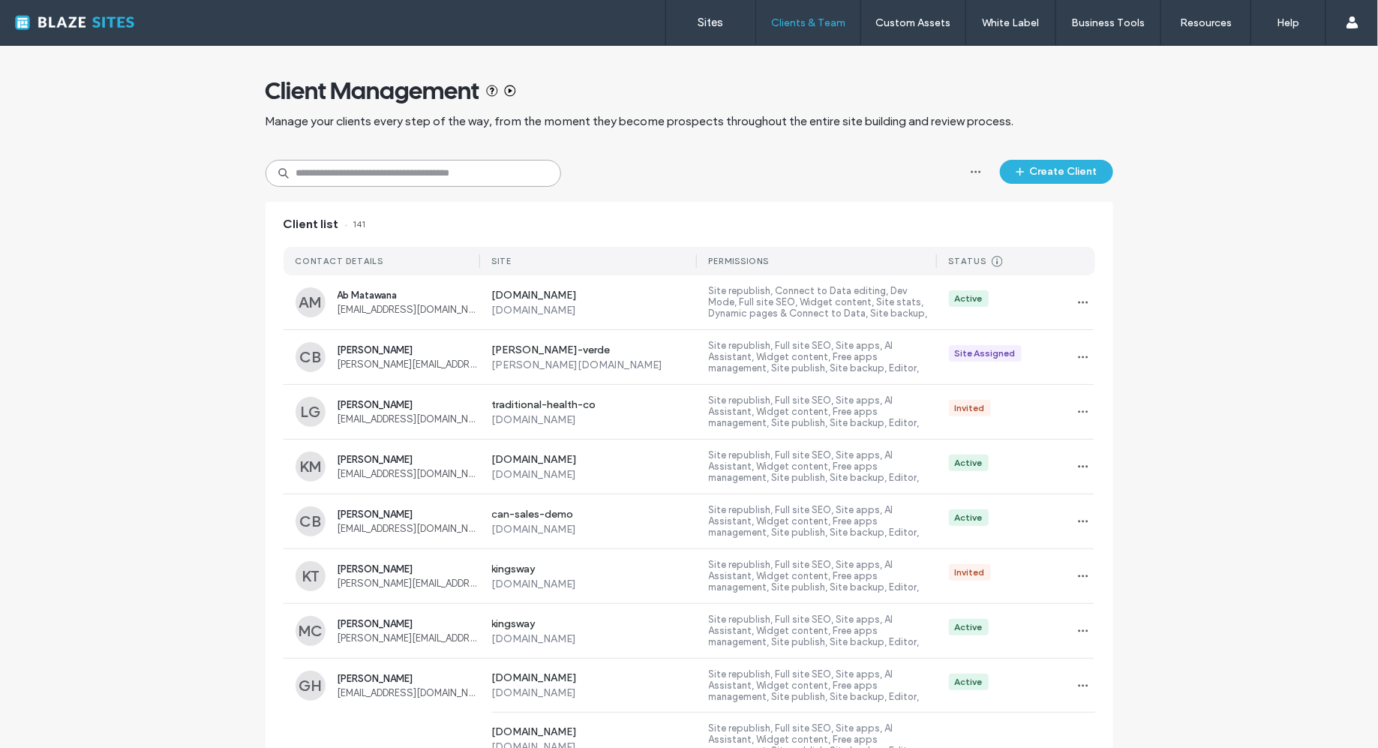
click at [332, 176] on input at bounding box center [414, 173] width 296 height 27
type input "******"
